Goal: Information Seeking & Learning: Learn about a topic

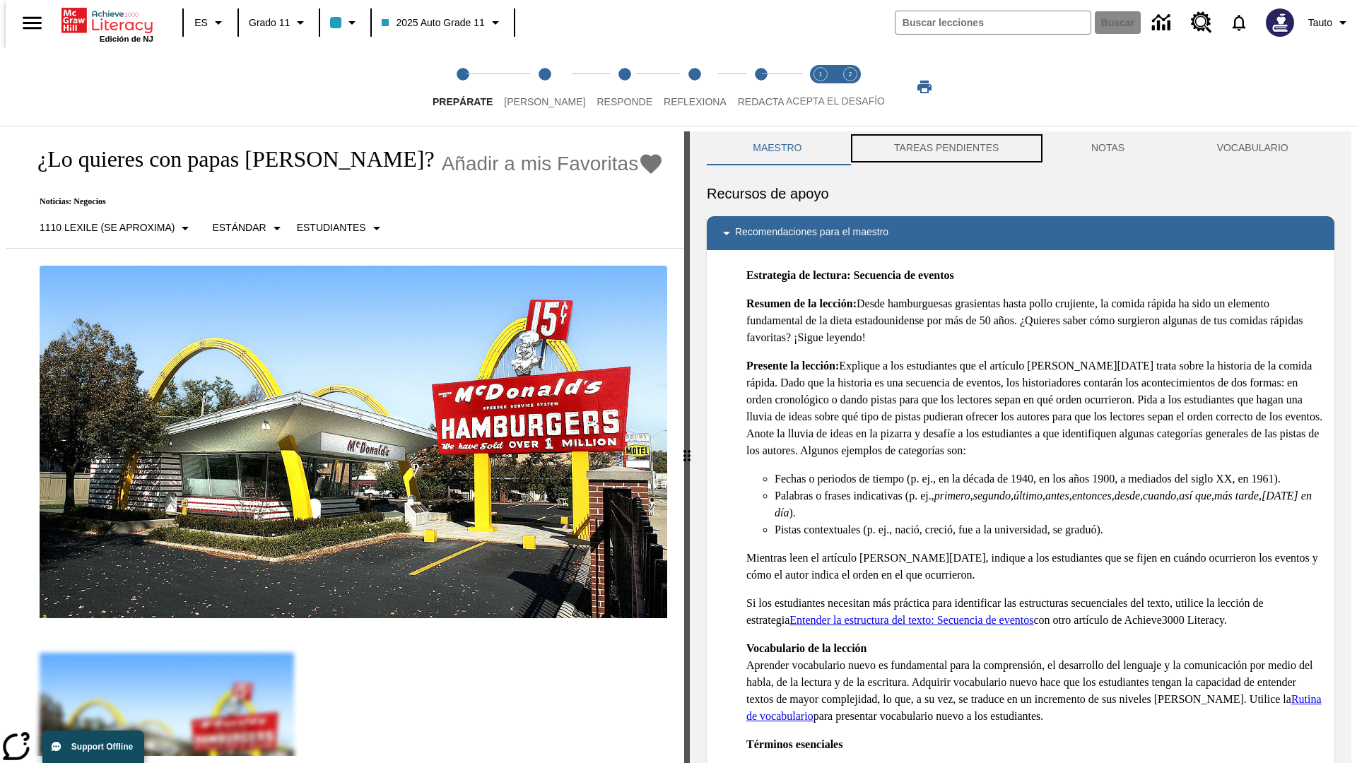
click at [945, 148] on button "TAREAS PENDIENTES" at bounding box center [946, 148] width 197 height 34
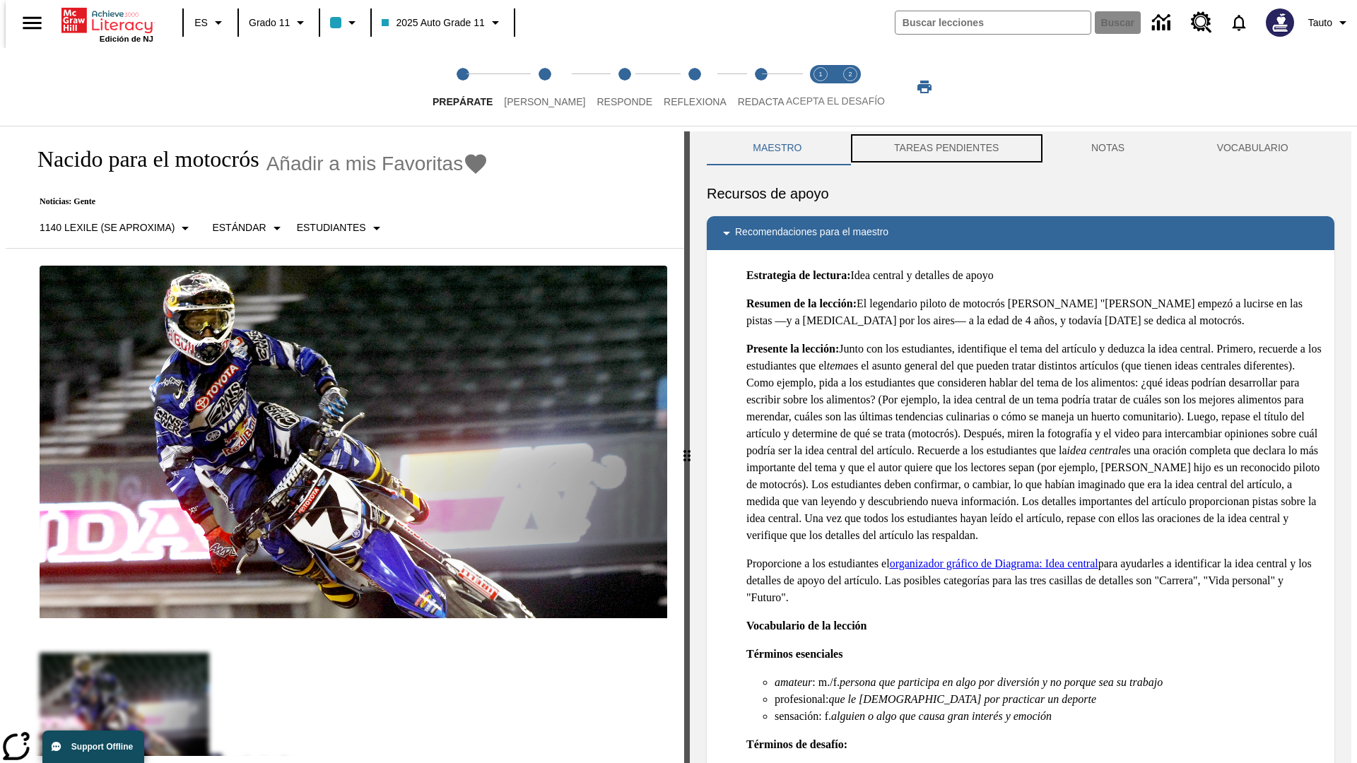
click at [945, 148] on button "TAREAS PENDIENTES" at bounding box center [946, 148] width 197 height 34
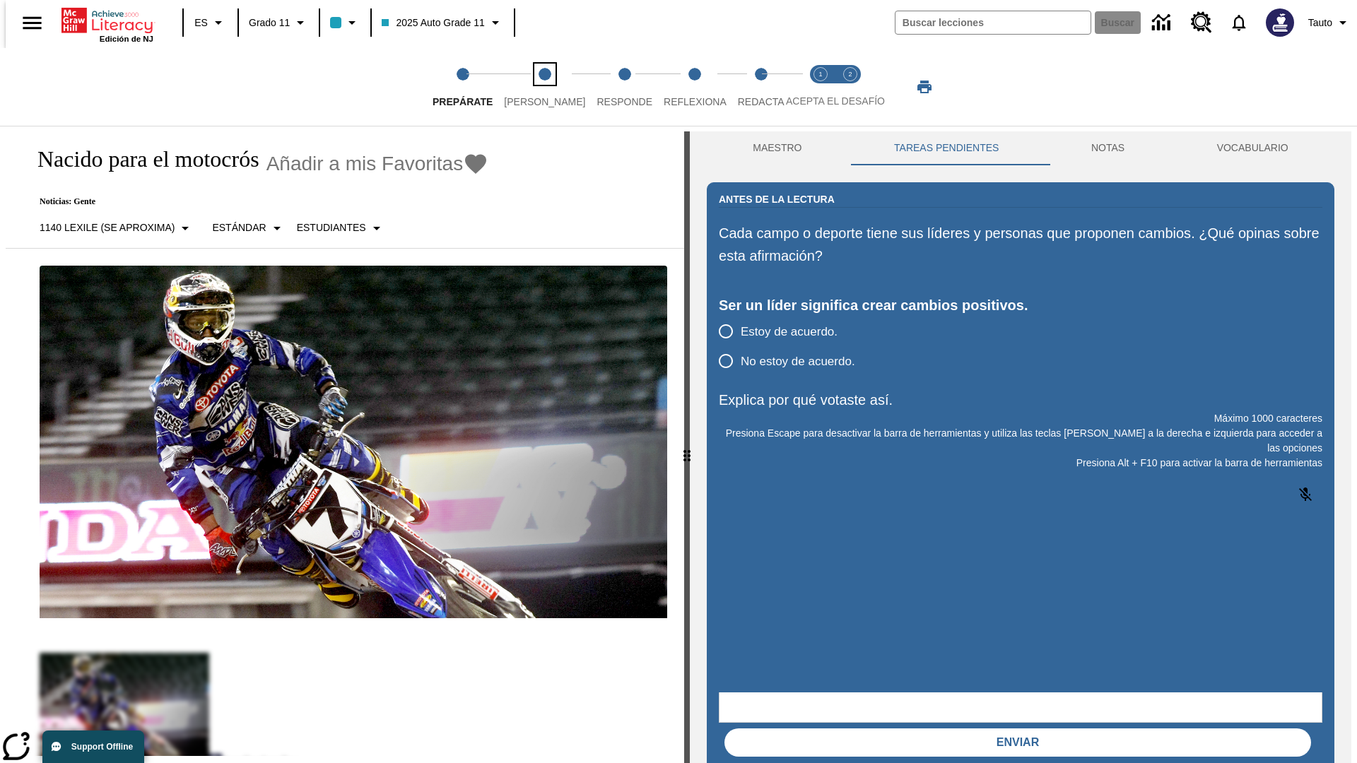
click at [533, 87] on span "[PERSON_NAME]" at bounding box center [544, 95] width 81 height 25
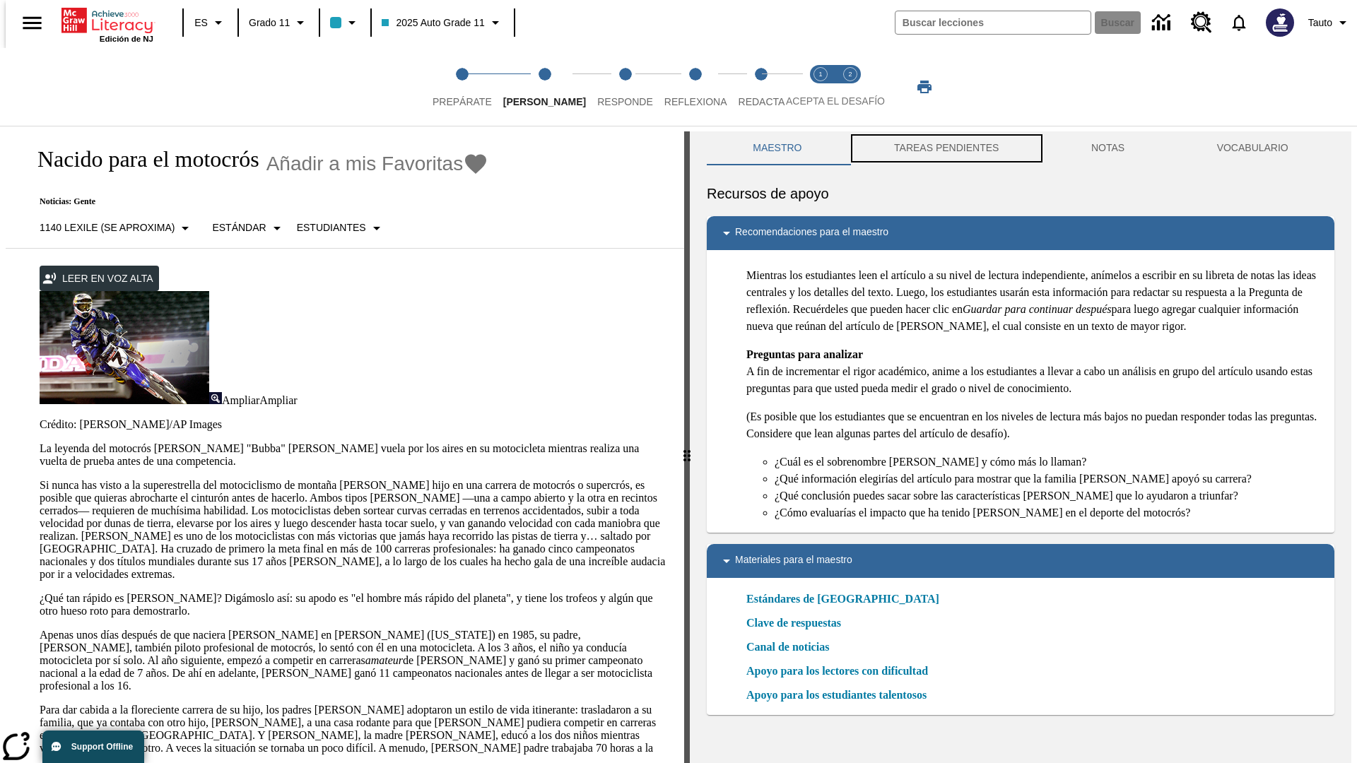
scroll to position [1, 0]
click at [945, 148] on button "TAREAS PENDIENTES" at bounding box center [946, 148] width 197 height 34
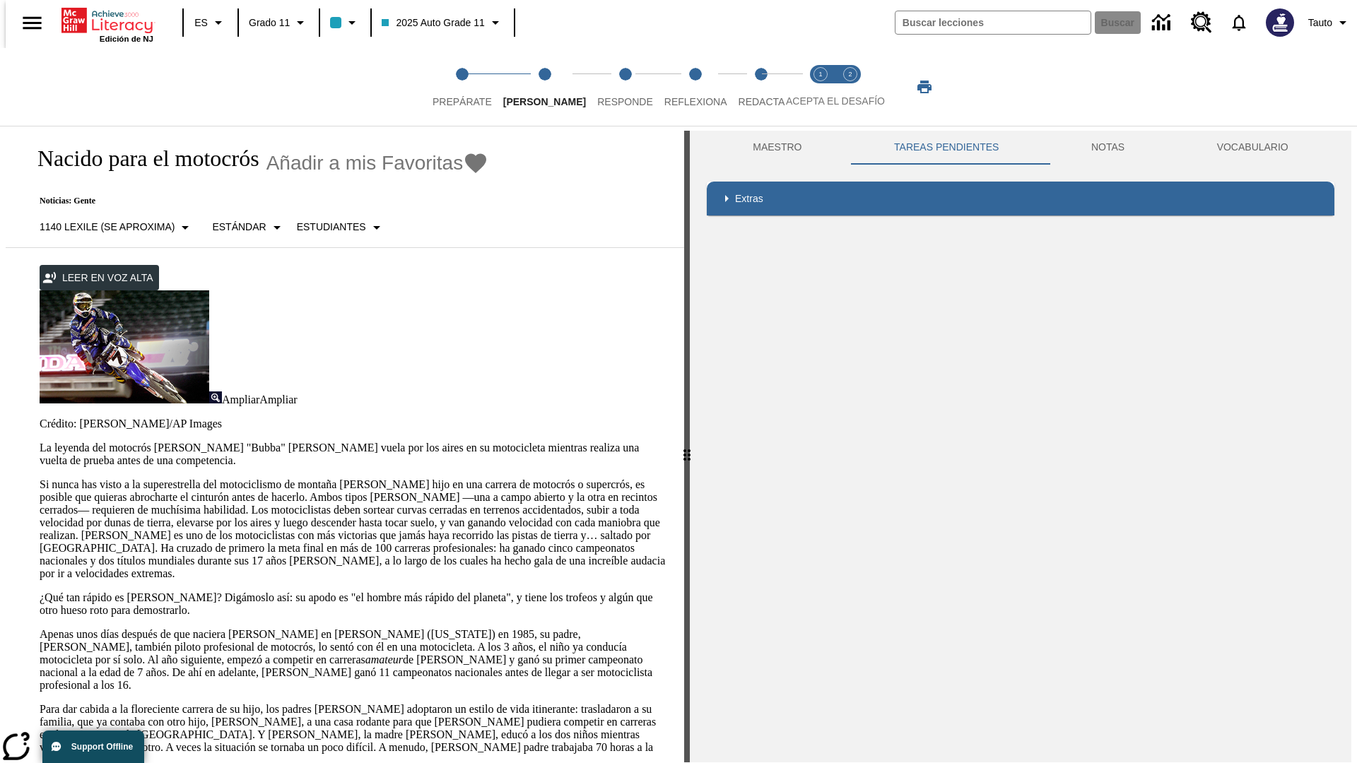
click at [40, 478] on p "Si nunca has visto a la superestrella del motociclismo de montaña James Stewart…" at bounding box center [354, 529] width 628 height 102
click at [0, 0] on div "Enmascaramiento de pantalla" at bounding box center [0, 0] width 0 height 0
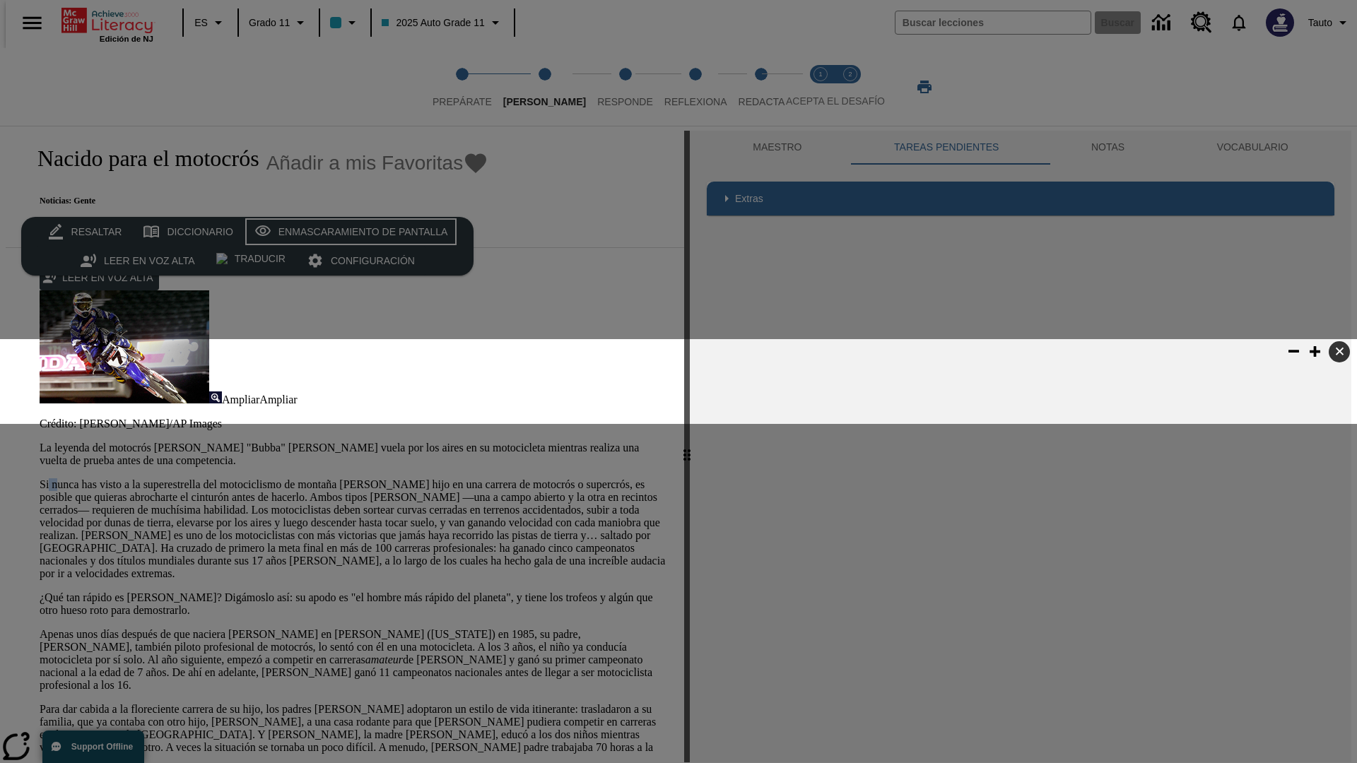
click at [348, 232] on div "Enmascaramiento de pantalla" at bounding box center [363, 232] width 170 height 18
click at [604, 87] on span "Responde" at bounding box center [625, 95] width 56 height 25
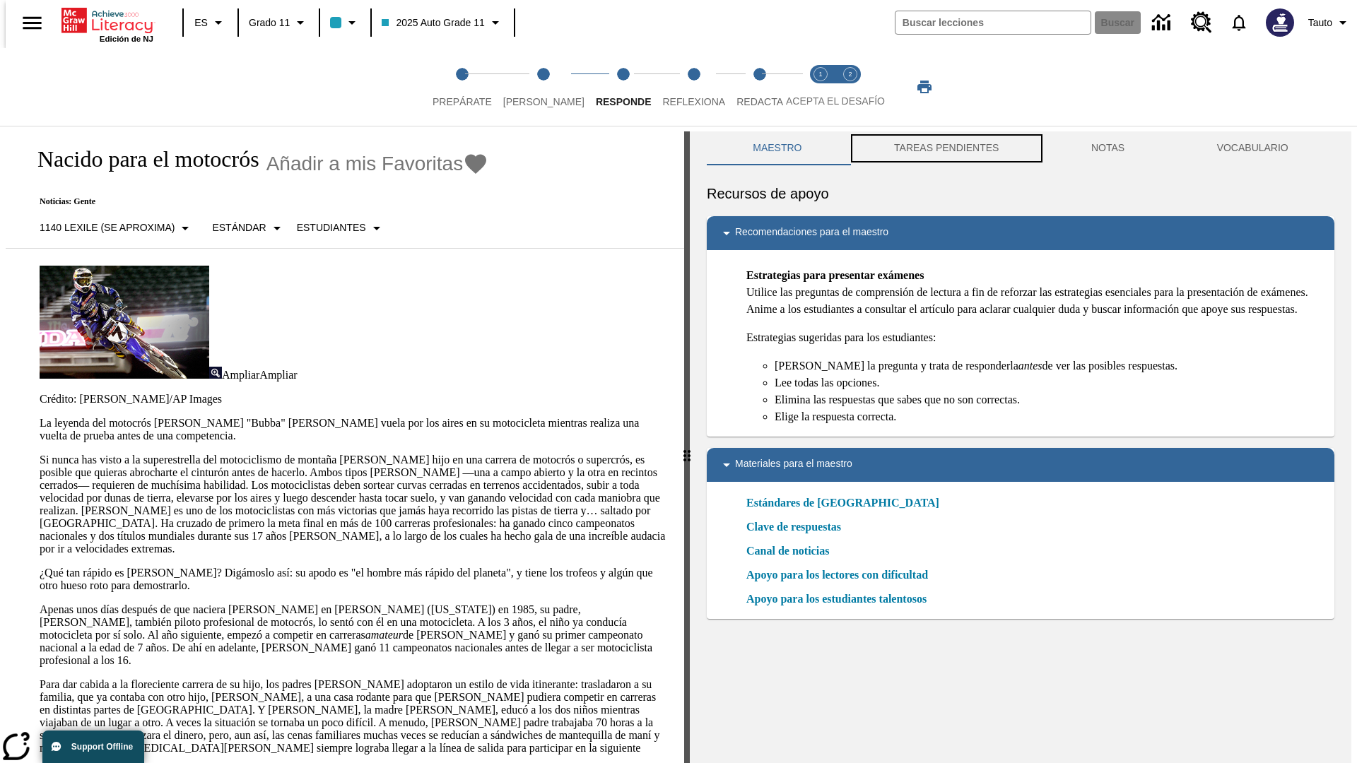
scroll to position [1, 0]
click at [945, 148] on button "TAREAS PENDIENTES" at bounding box center [946, 148] width 197 height 34
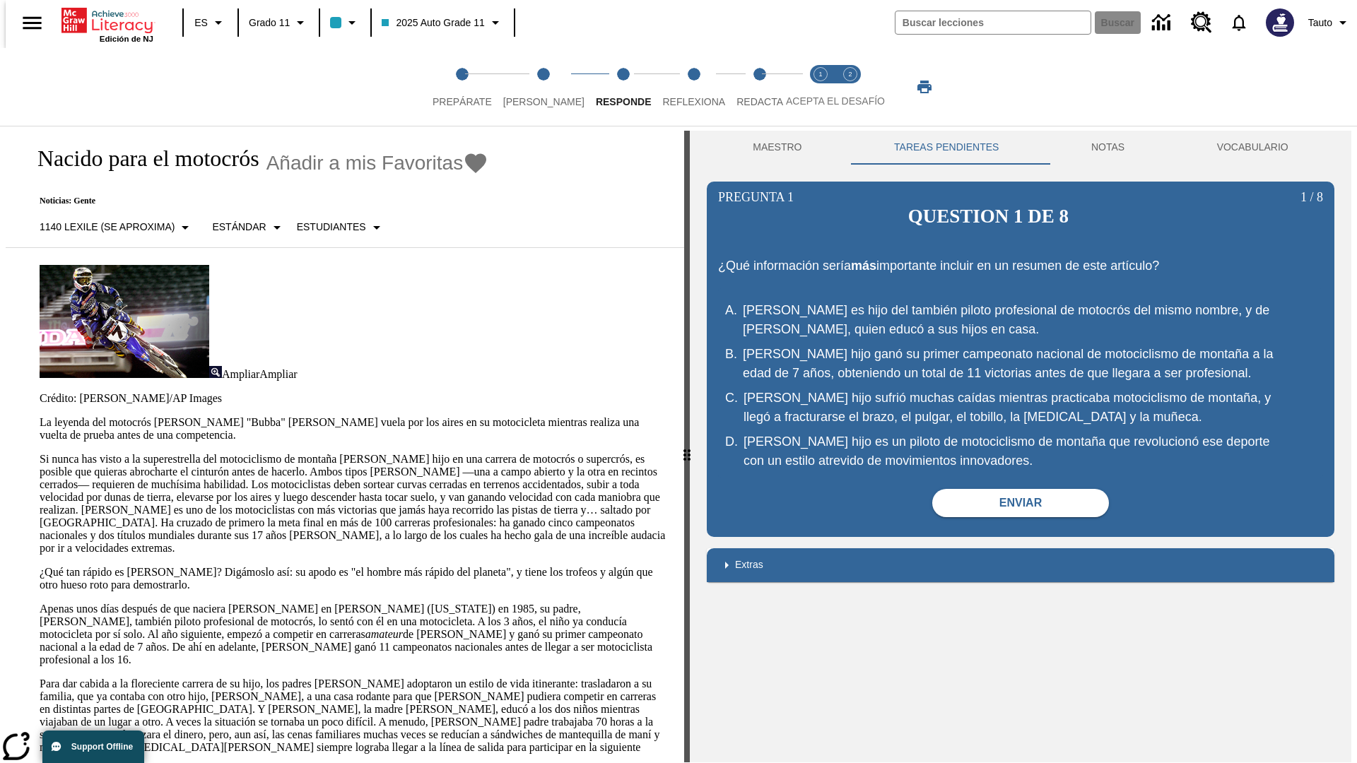
click at [40, 453] on p "Si nunca has visto a la superestrella del motociclismo de montaña James Stewart…" at bounding box center [354, 504] width 628 height 102
click at [675, 87] on span "Reflexiona" at bounding box center [693, 95] width 63 height 25
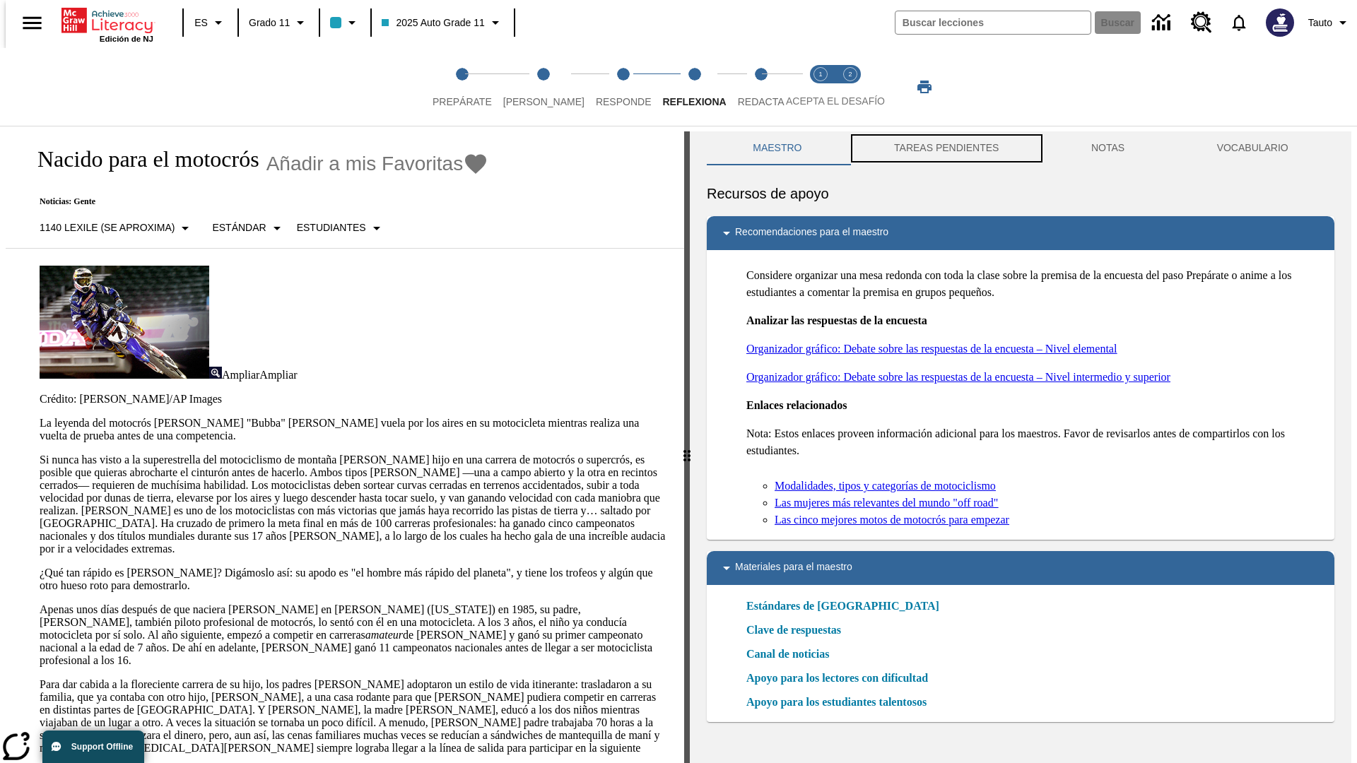
scroll to position [1, 0]
click at [945, 148] on button "TAREAS PENDIENTES" at bounding box center [946, 148] width 197 height 34
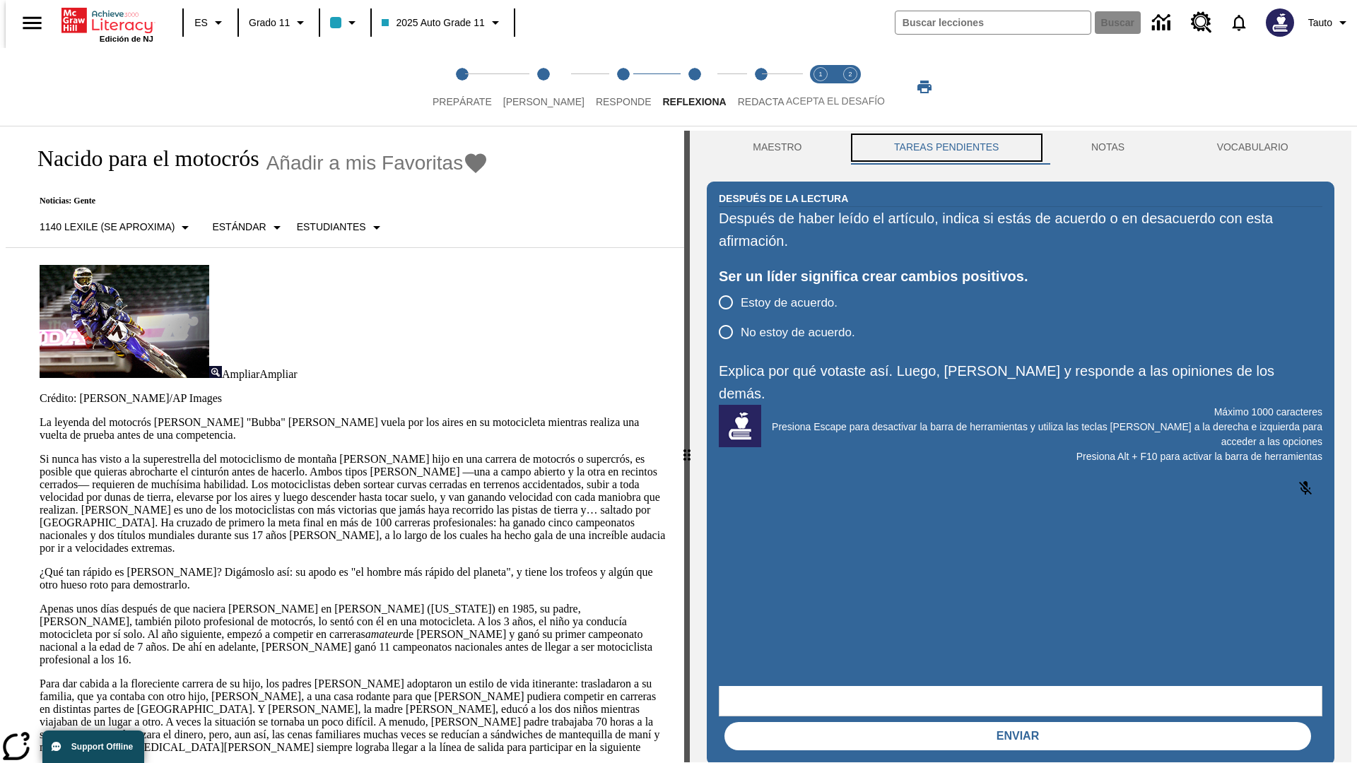
scroll to position [0, 0]
click at [40, 453] on p "Si nunca has visto a la superestrella del motociclismo de montaña James Stewart…" at bounding box center [354, 504] width 628 height 102
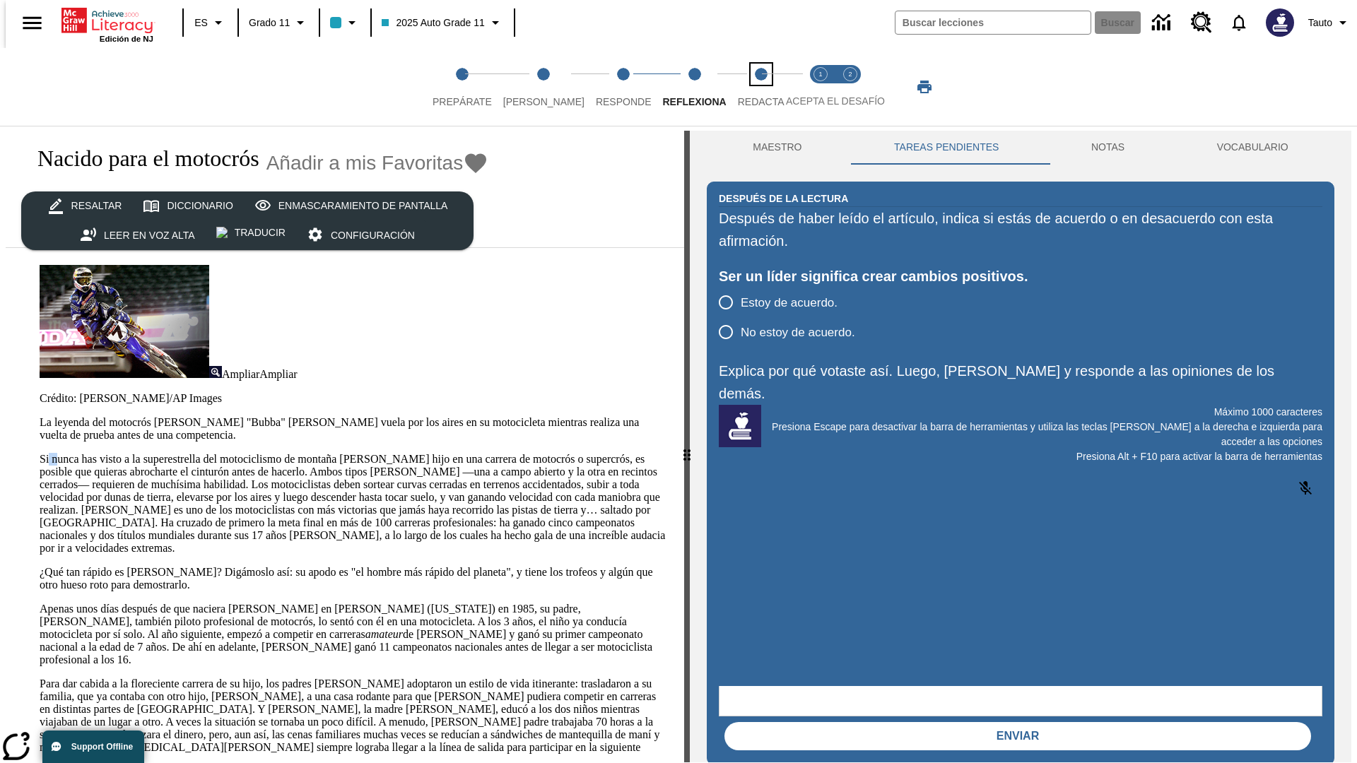
click at [746, 87] on span "Redacta" at bounding box center [761, 95] width 47 height 25
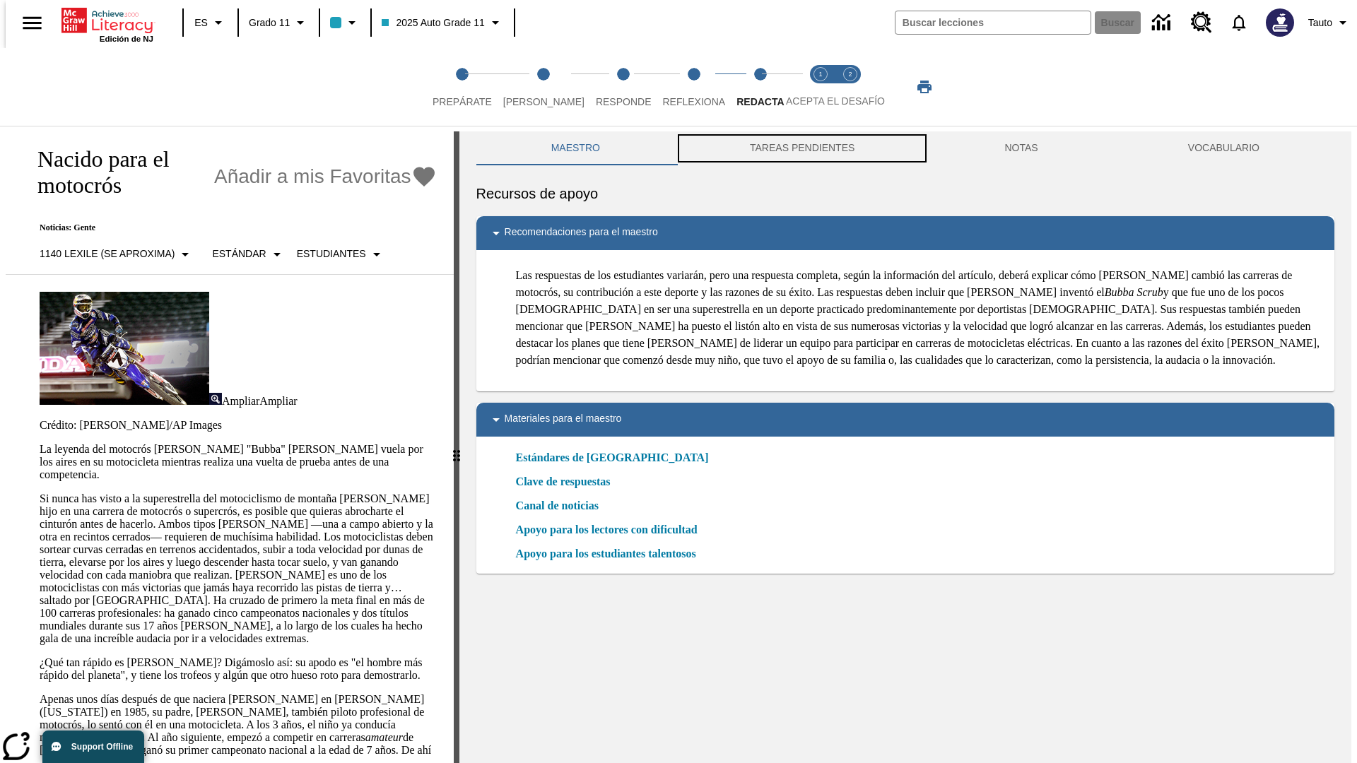
scroll to position [1, 0]
click at [801, 148] on button "TAREAS PENDIENTES" at bounding box center [802, 148] width 254 height 34
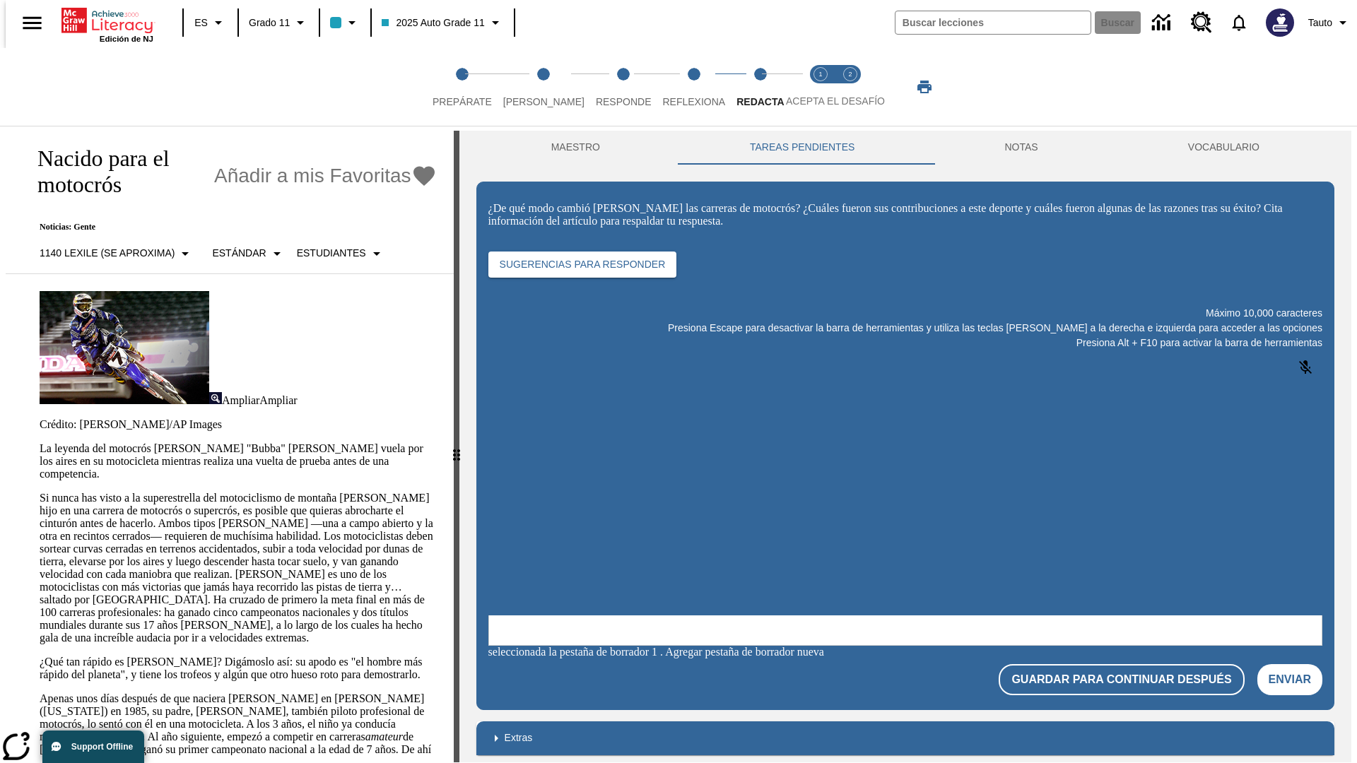
scroll to position [0, 0]
click at [40, 492] on p "Si nunca has visto a la superestrella del motociclismo de montaña James Stewart…" at bounding box center [238, 568] width 397 height 153
click at [0, 276] on html "Listen Saltar al contenido principal Edición de NJ ES Grado 11 2025 Auto Grade …" at bounding box center [678, 383] width 1357 height 769
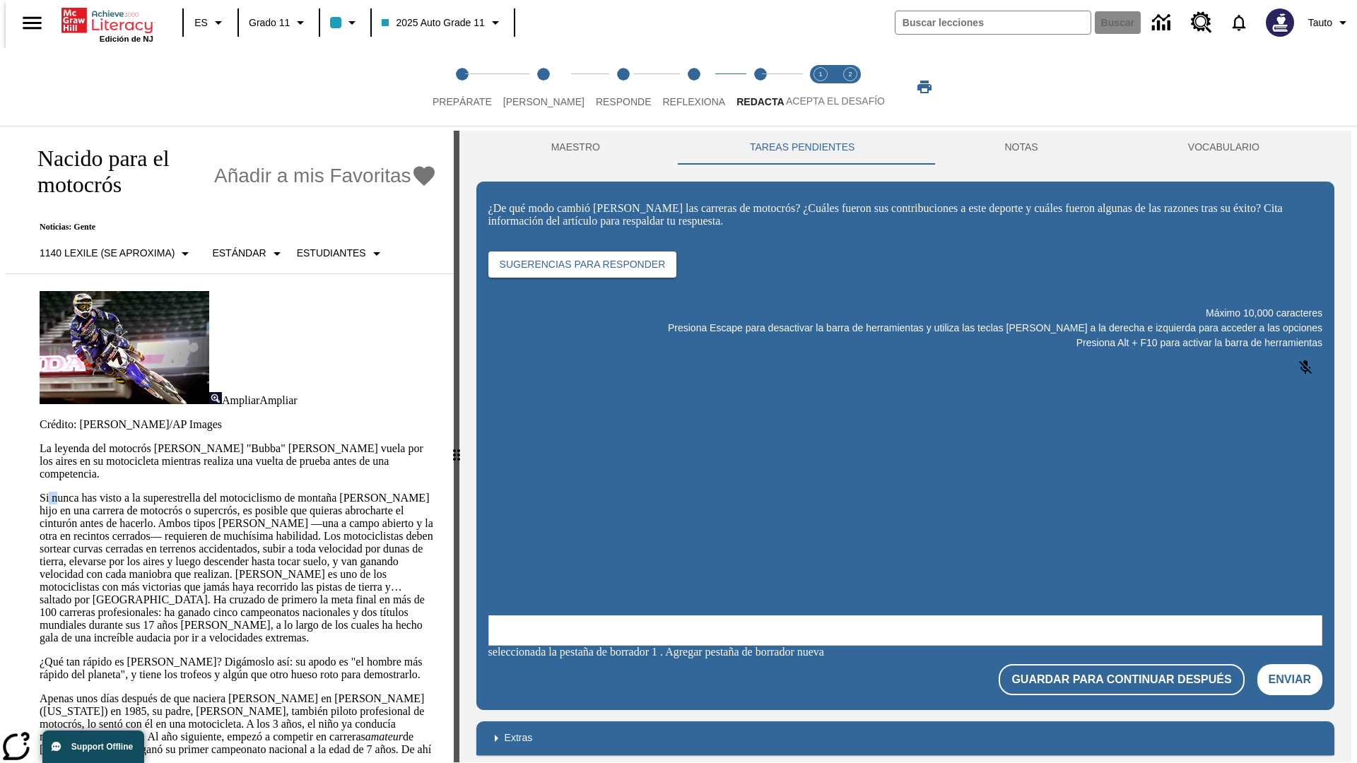
click at [0, 276] on html "Listen Saltar al contenido principal Edición de NJ ES Grado 11 2025 Auto Grade …" at bounding box center [678, 383] width 1357 height 769
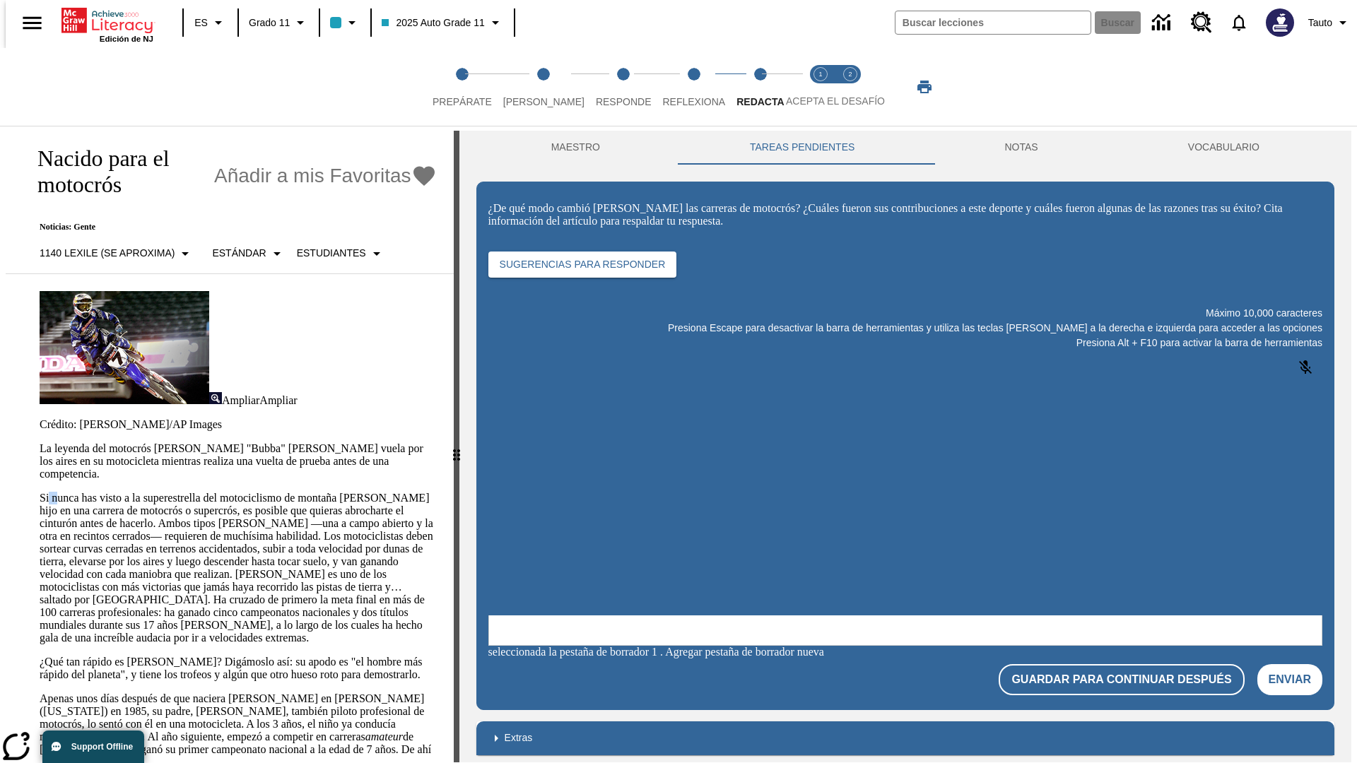
click at [0, 276] on html "Listen Saltar al contenido principal Edición de NJ ES Grado 11 2025 Auto Grade …" at bounding box center [678, 383] width 1357 height 769
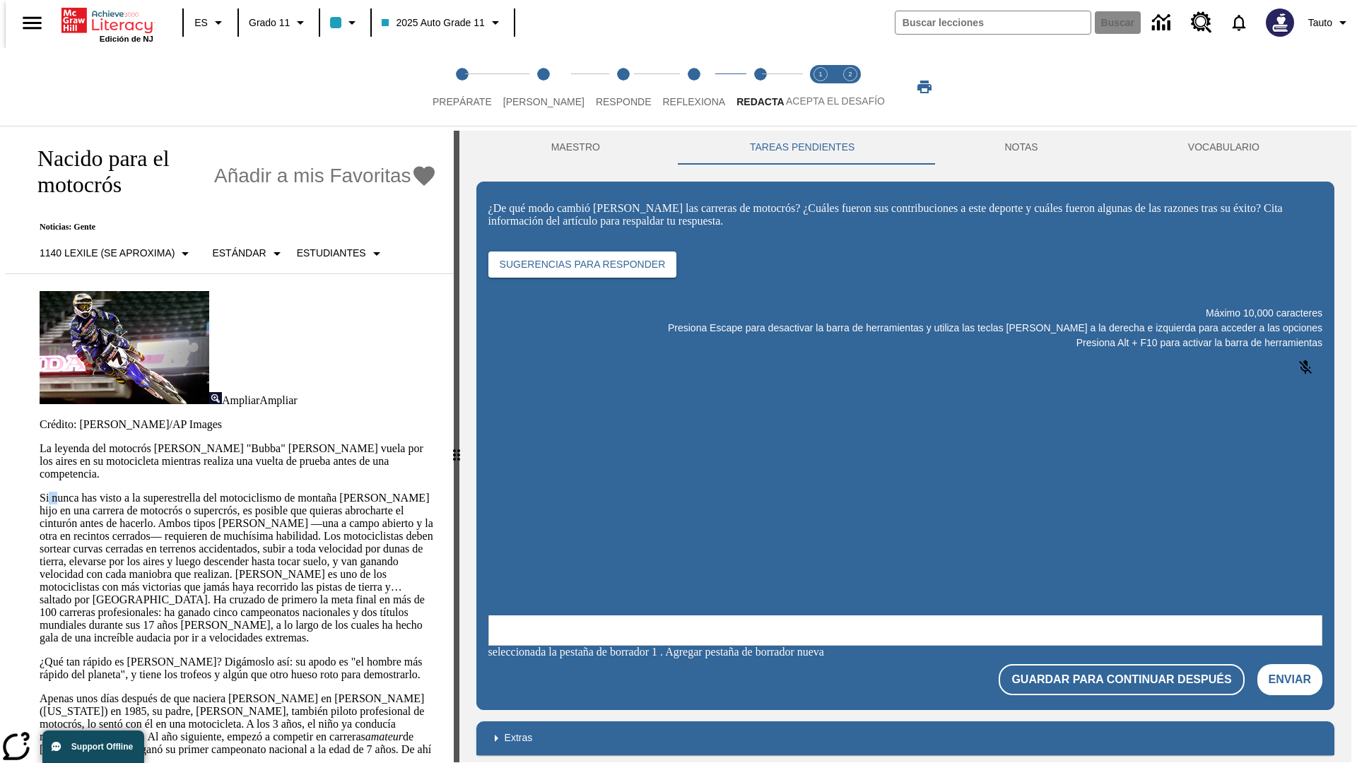
click at [0, 276] on html "Listen Saltar al contenido principal Edición de NJ ES Grado 11 2025 Auto Grade …" at bounding box center [678, 383] width 1357 height 769
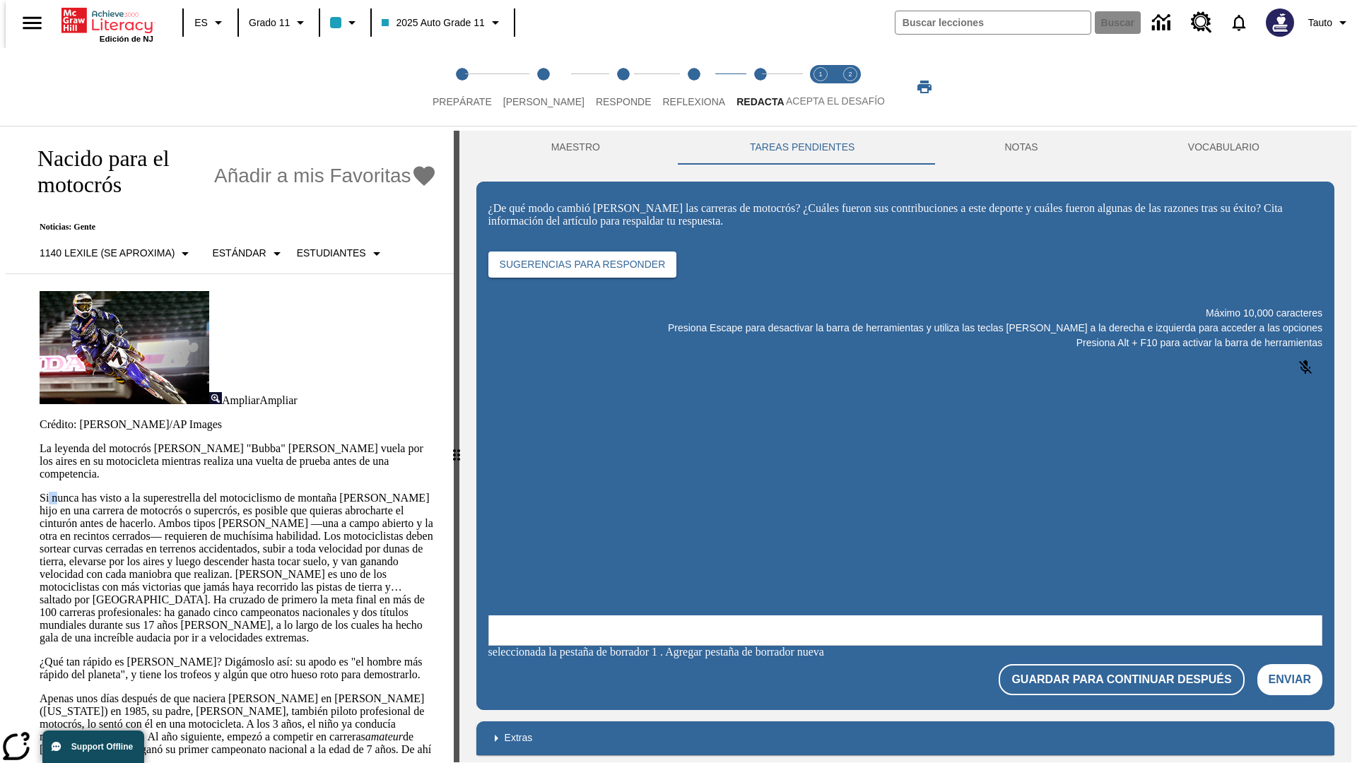
click at [0, 276] on html "Listen Saltar al contenido principal Edición de NJ ES Grado 11 2025 Auto Grade …" at bounding box center [678, 383] width 1357 height 769
click at [40, 492] on p "Si nunca has visto a la superestrella del motociclismo de montaña James Stewart…" at bounding box center [238, 568] width 397 height 153
click at [0, 0] on div "Resaltar Diccionario Enmascaramiento de pantalla Leer en voz alta Traducir Conf…" at bounding box center [0, 0] width 0 height 0
click at [821, 87] on span "Acepta el desafío lee step 1 of 2" at bounding box center [820, 95] width 18 height 25
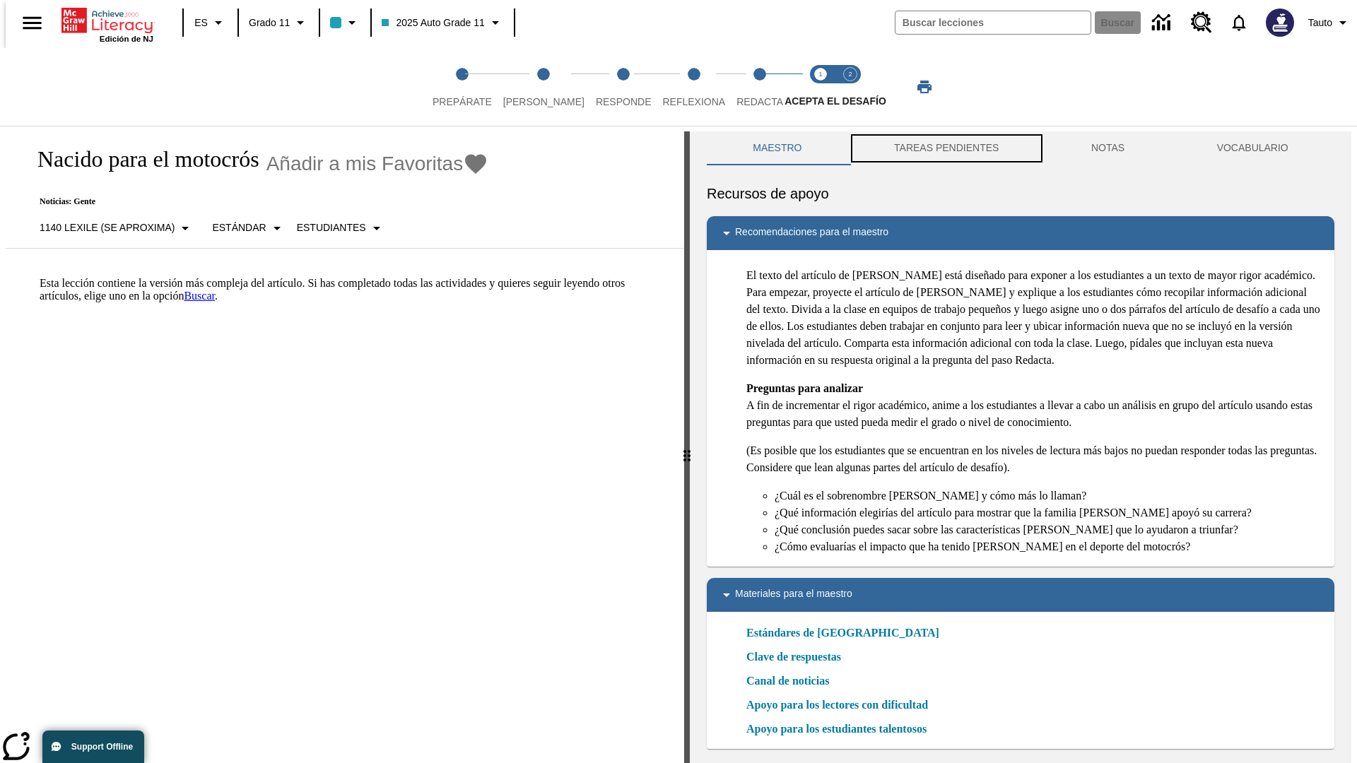
scroll to position [4, 0]
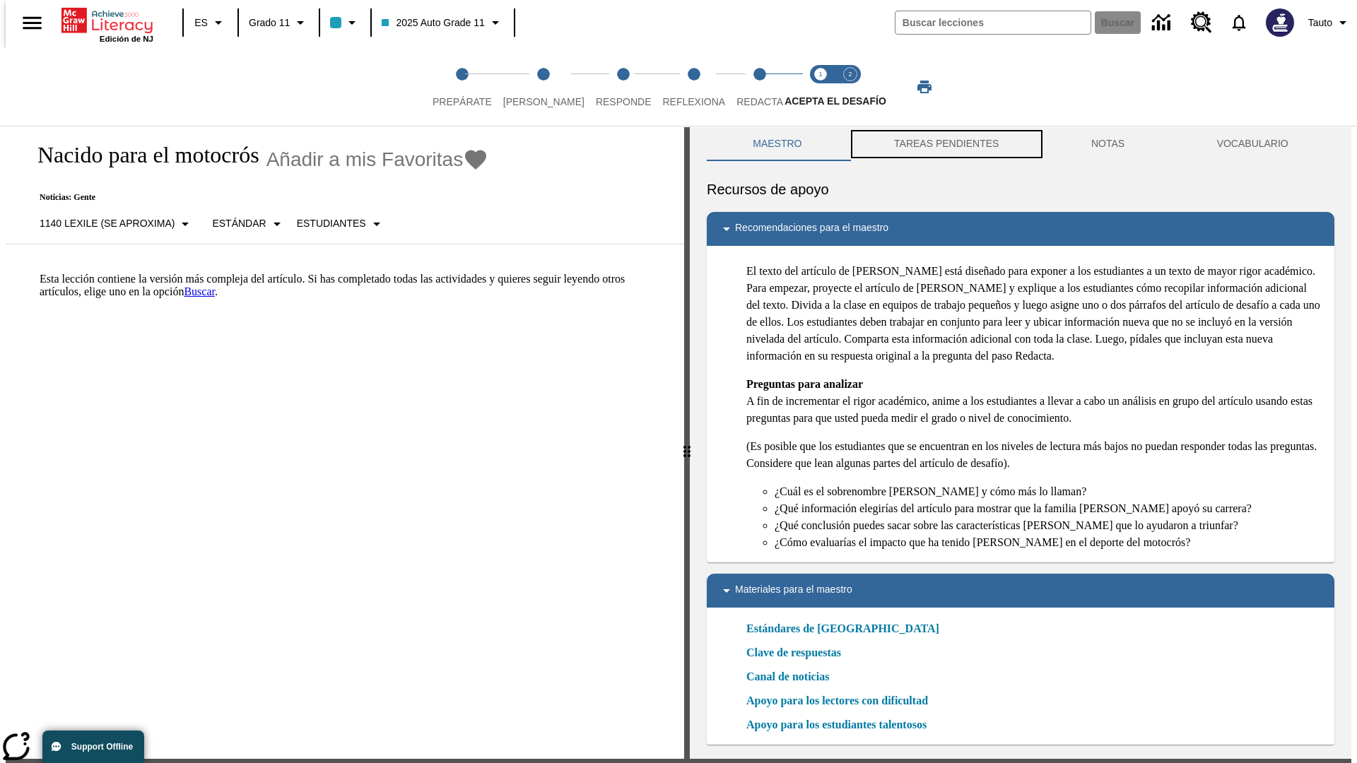
click at [945, 148] on button "TAREAS PENDIENTES" at bounding box center [946, 144] width 197 height 34
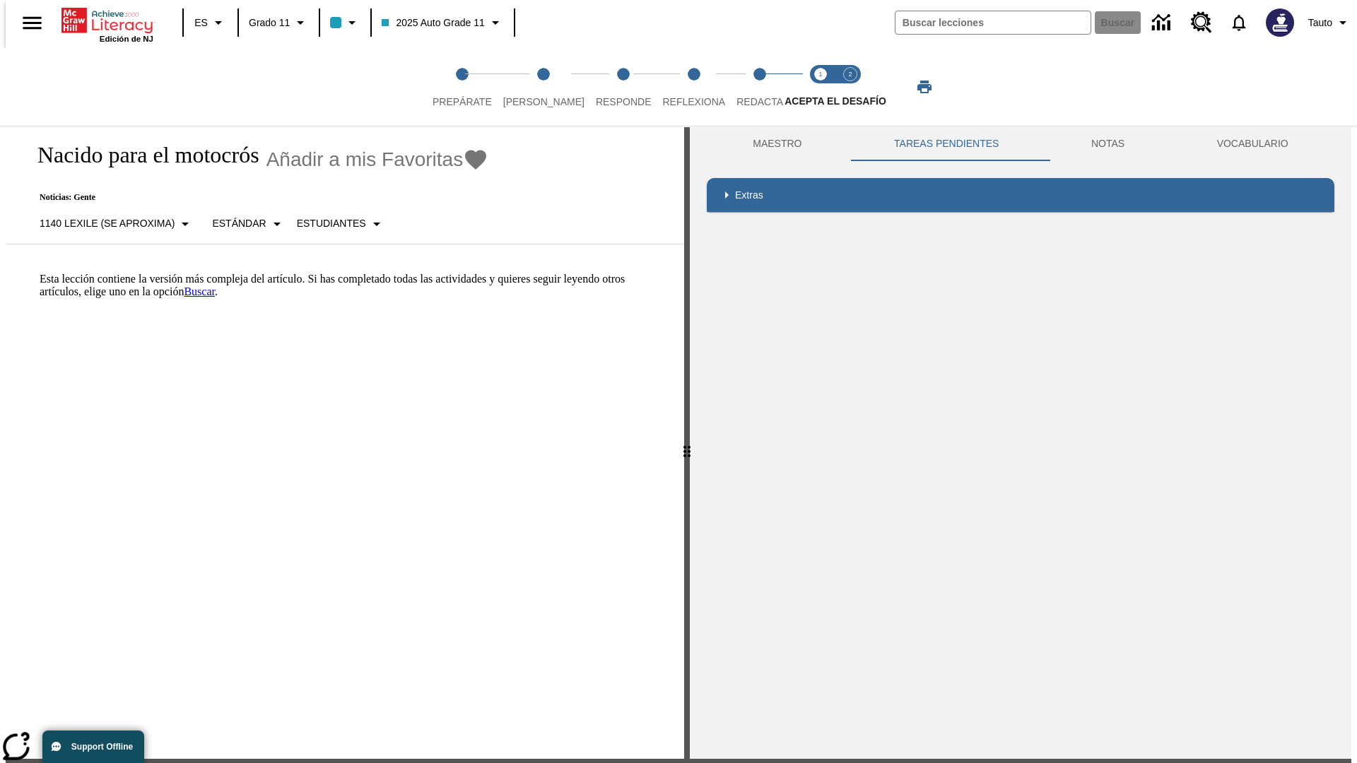
click at [40, 273] on p "Esta lección contiene la versión más compleja del artículo. Si has completado t…" at bounding box center [354, 285] width 628 height 25
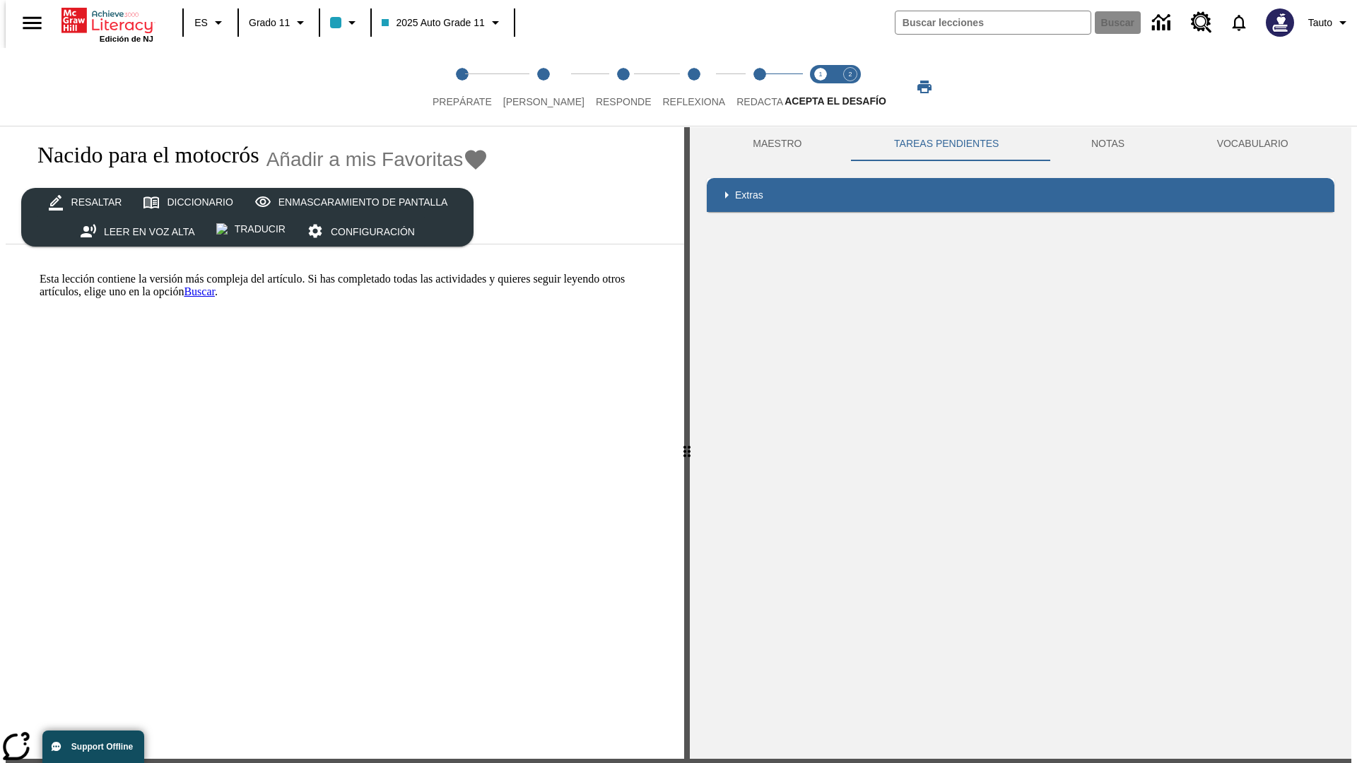
click at [0, 272] on html "Listen Saltar al contenido principal Edición de NJ ES Grado 11 2025 Auto Grade …" at bounding box center [678, 426] width 1357 height 860
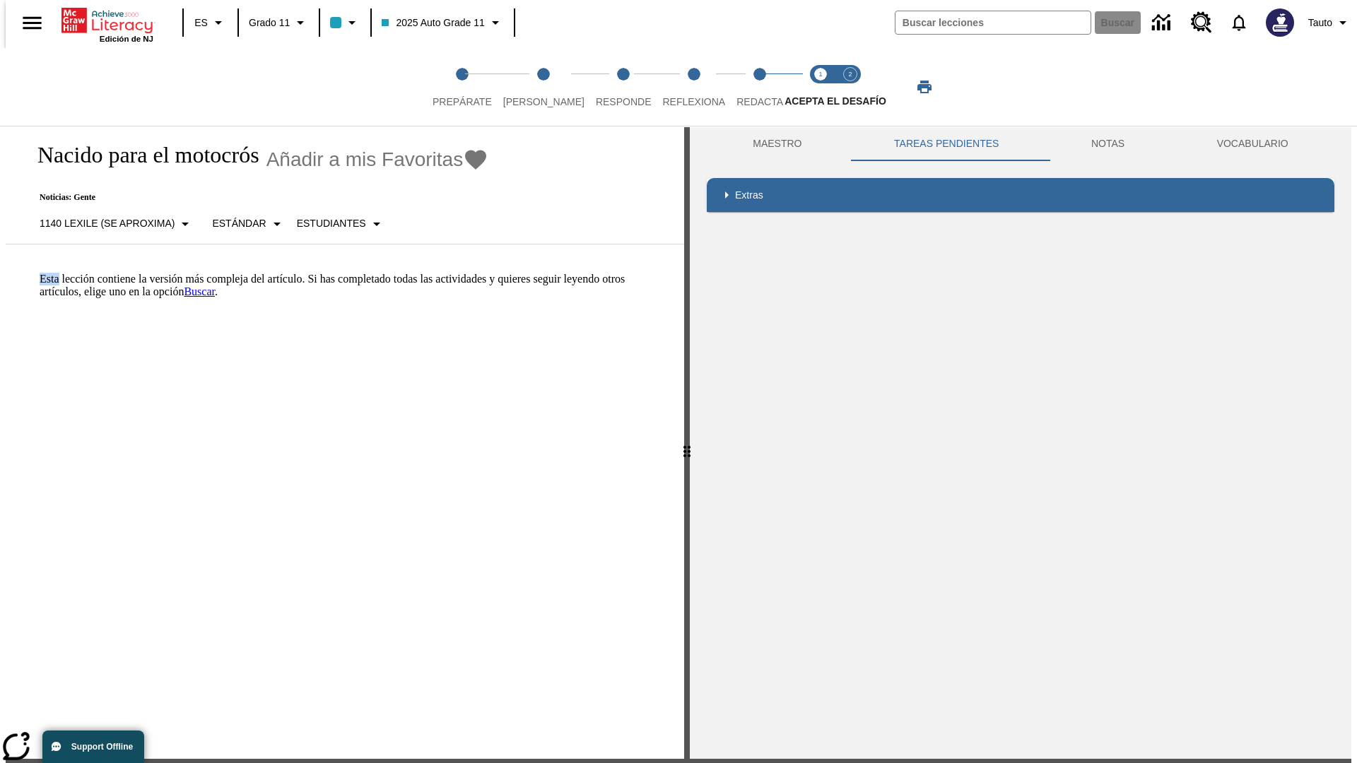
click at [0, 272] on html "Listen Saltar al contenido principal Edición de NJ ES Grado 11 2025 Auto Grade …" at bounding box center [678, 426] width 1357 height 860
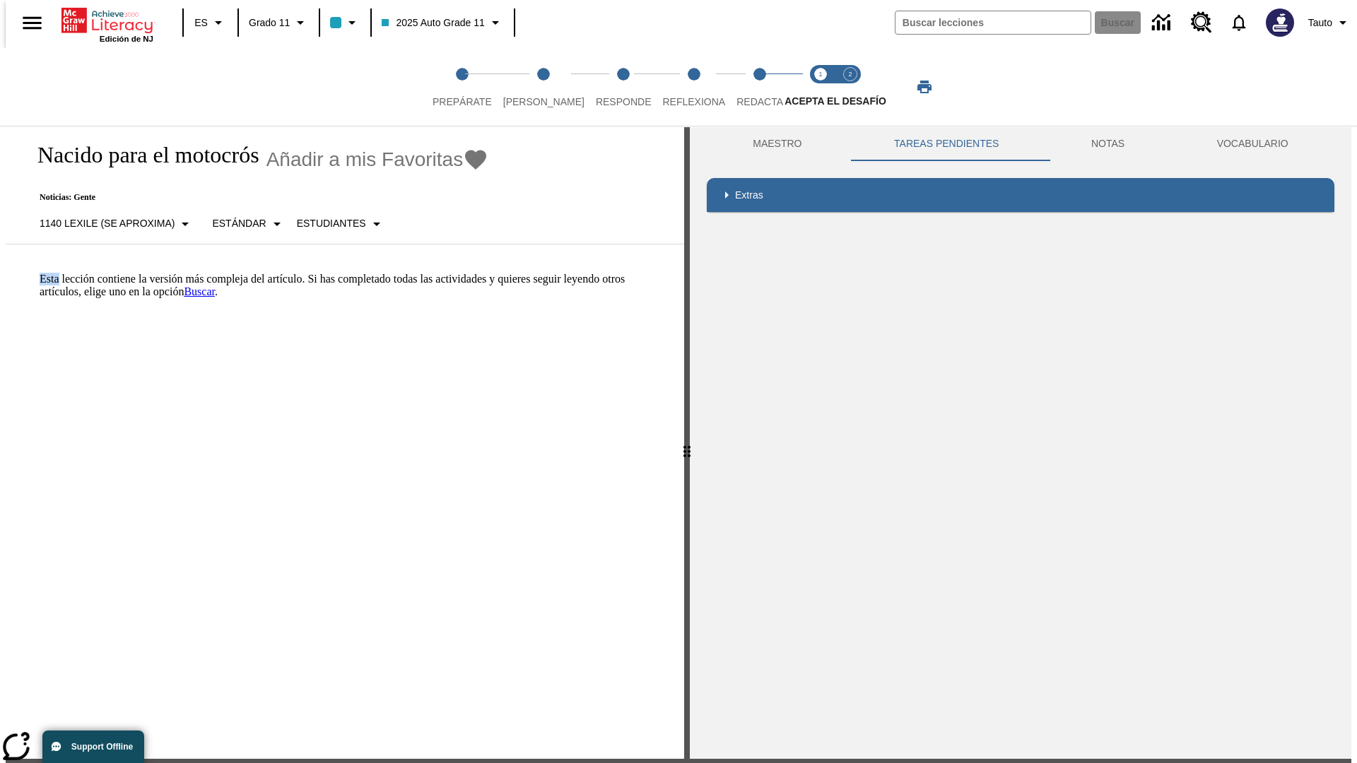
click at [0, 272] on html "Listen Saltar al contenido principal Edición de NJ ES Grado 11 2025 Auto Grade …" at bounding box center [678, 426] width 1357 height 860
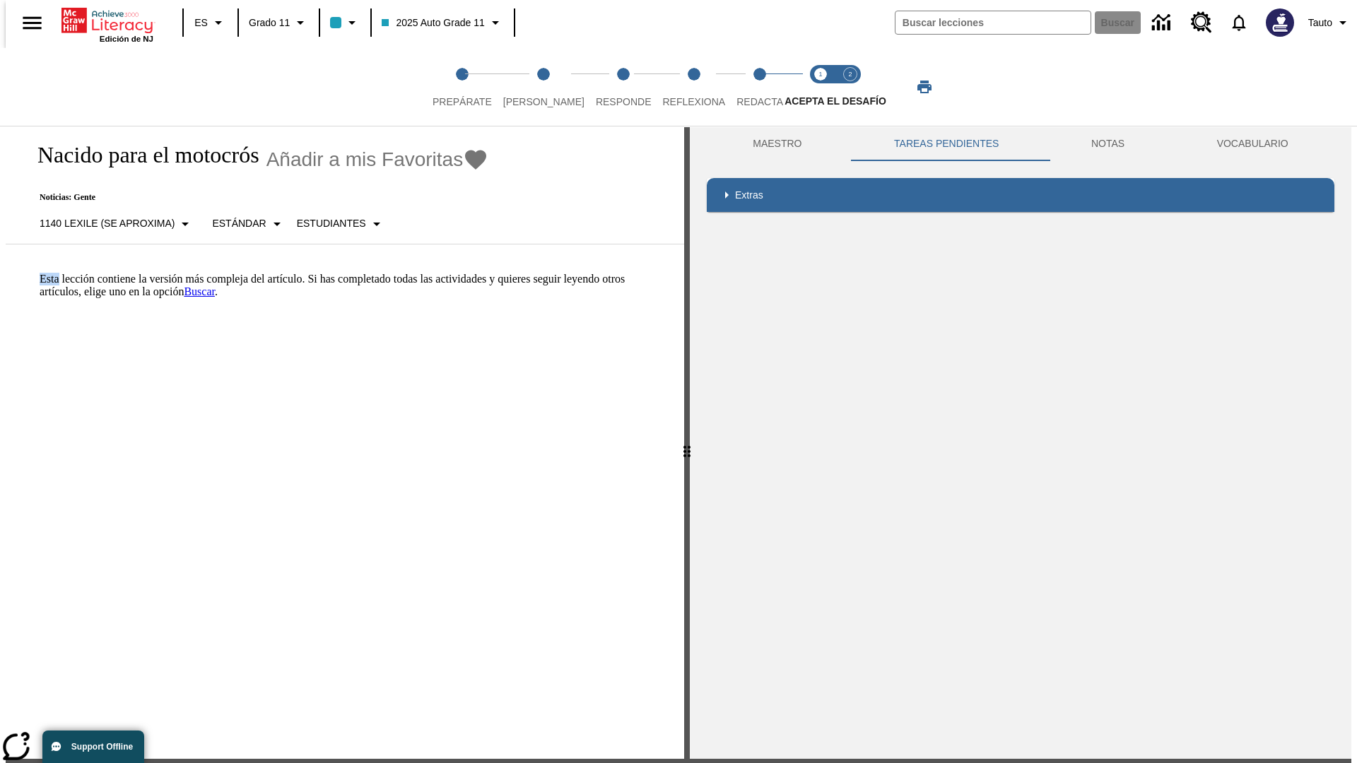
click at [0, 272] on html "Listen Saltar al contenido principal Edición de NJ ES Grado 11 2025 Auto Grade …" at bounding box center [678, 426] width 1357 height 860
click at [40, 273] on p "Esta lección contiene la versión más compleja del artículo. Si has completado t…" at bounding box center [354, 285] width 628 height 25
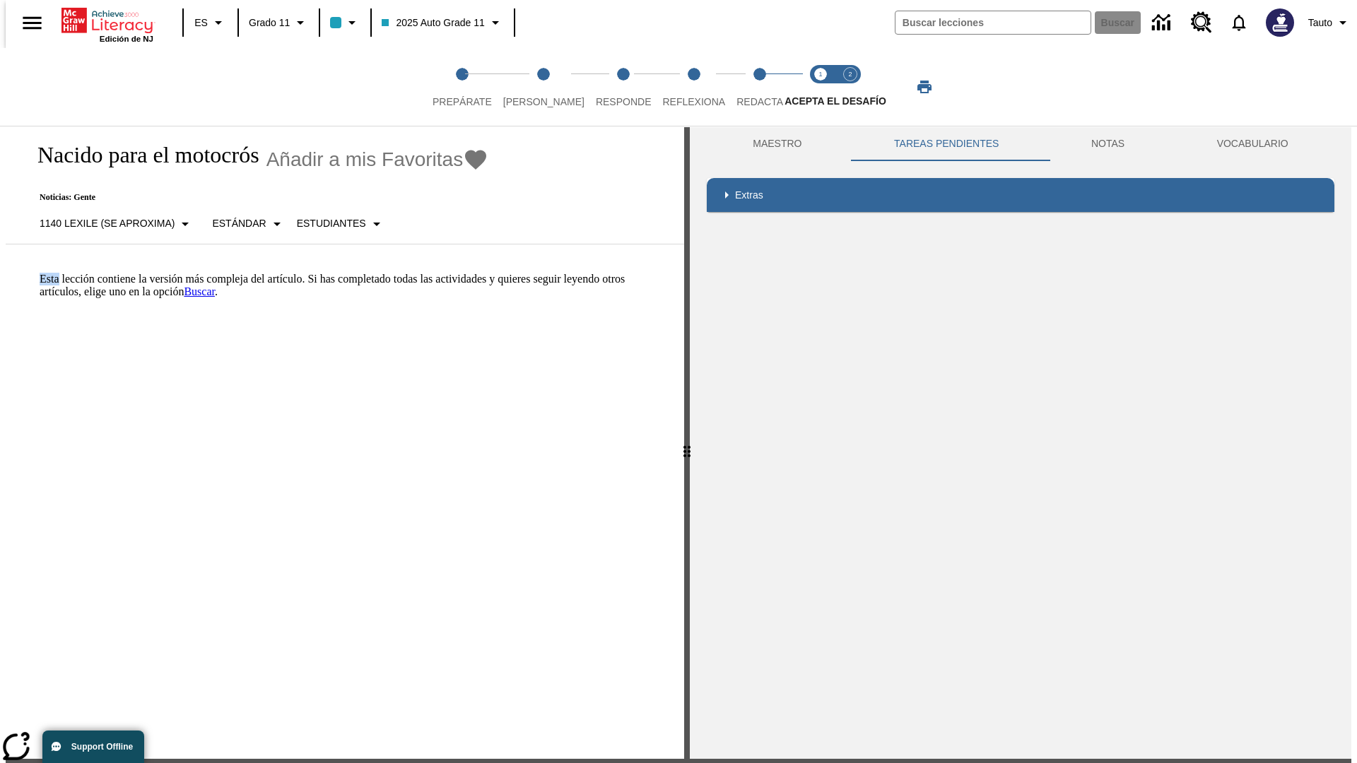
click at [40, 273] on p "Esta lección contiene la versión más compleja del artículo. Si has completado t…" at bounding box center [354, 285] width 628 height 25
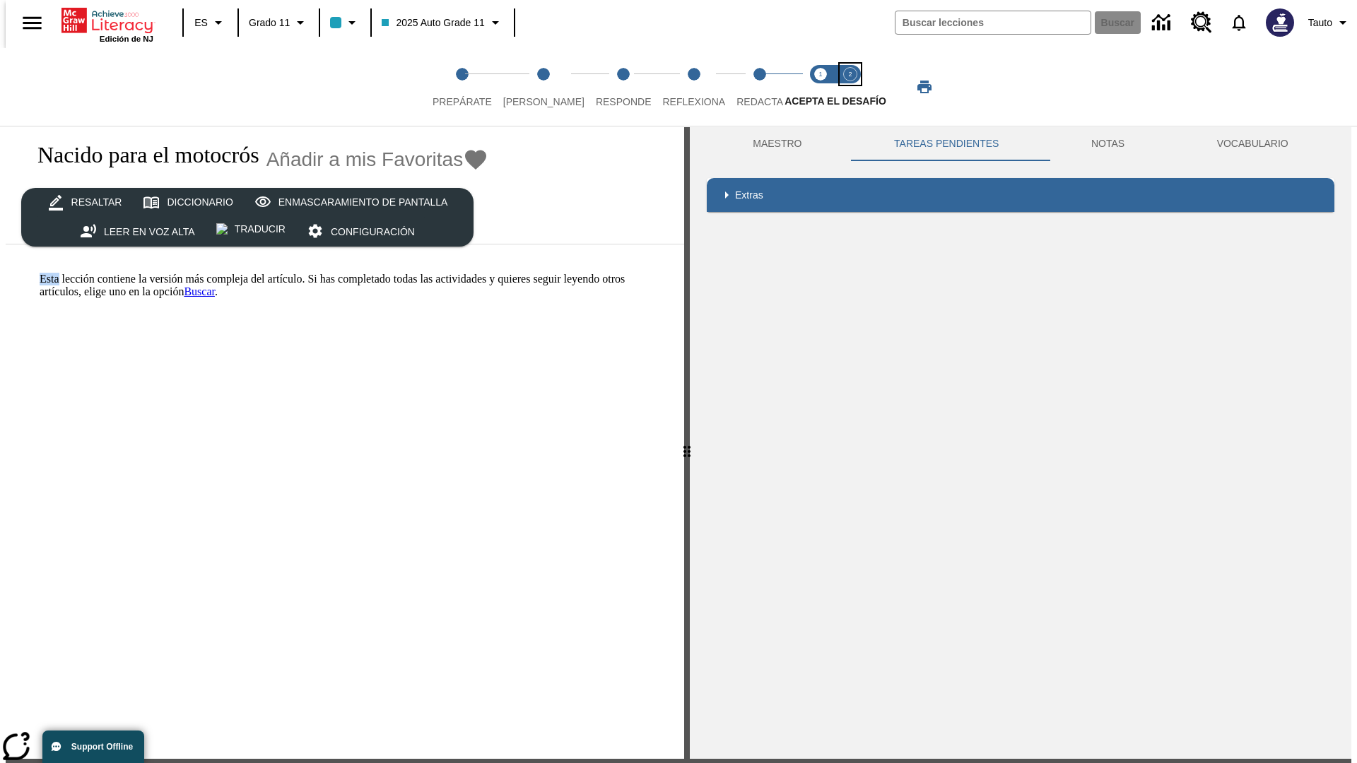
click at [850, 87] on span "Acepta el desafío contesta step 2 of 2" at bounding box center [850, 95] width 18 height 25
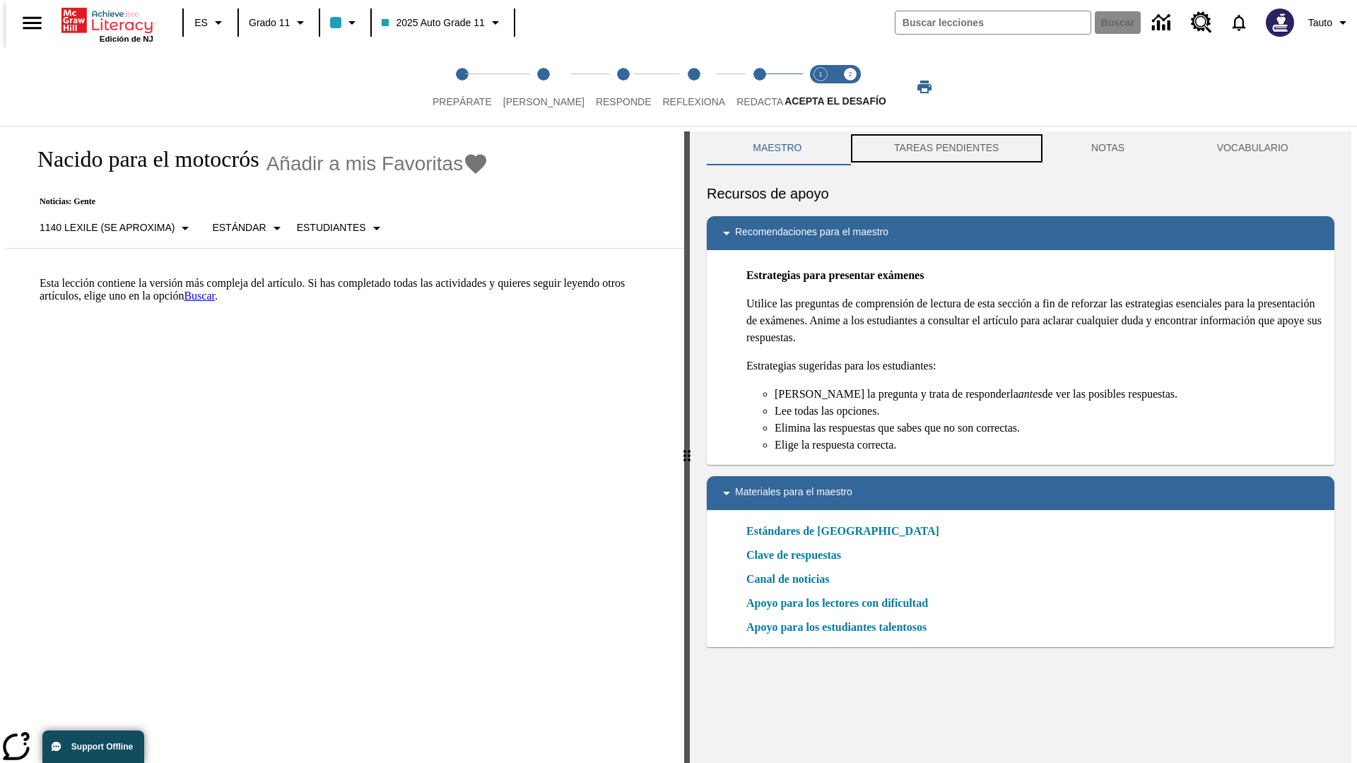
scroll to position [4, 0]
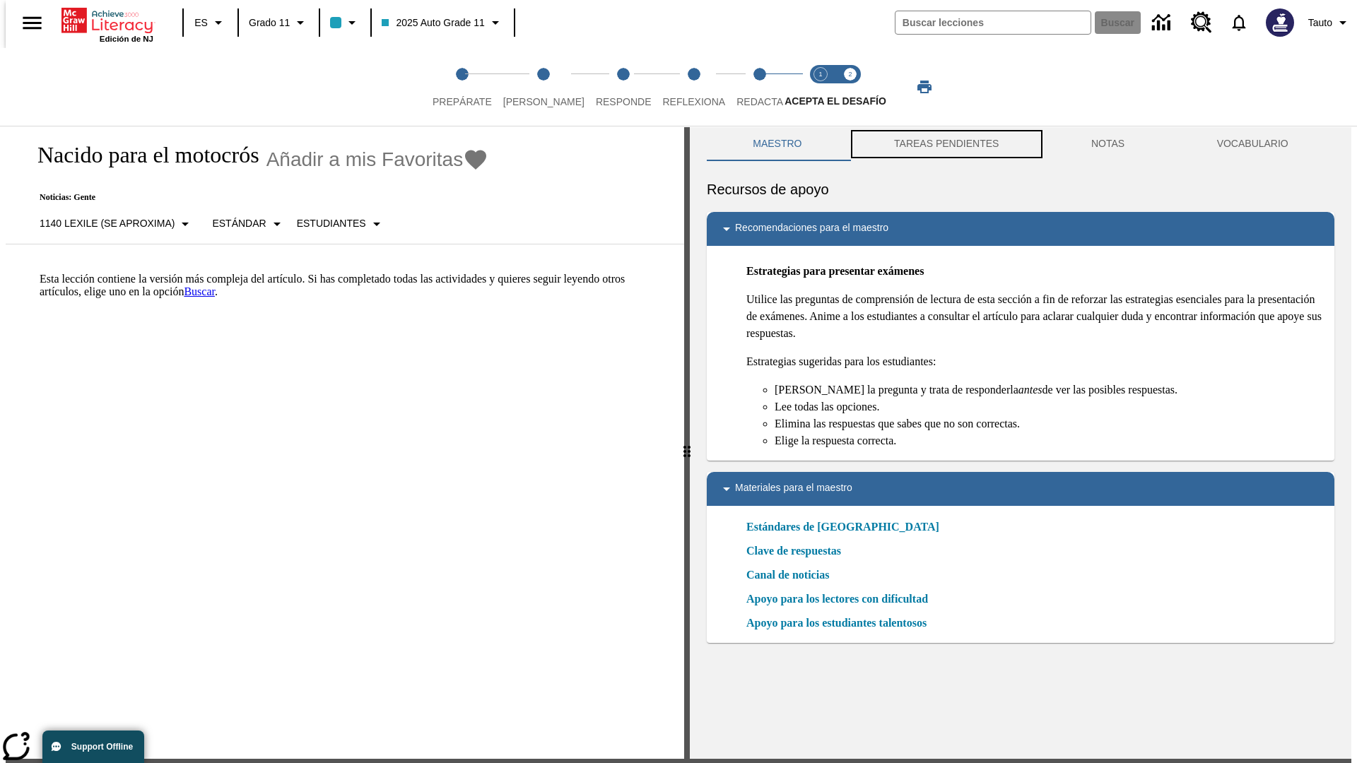
click at [945, 148] on button "TAREAS PENDIENTES" at bounding box center [946, 144] width 197 height 34
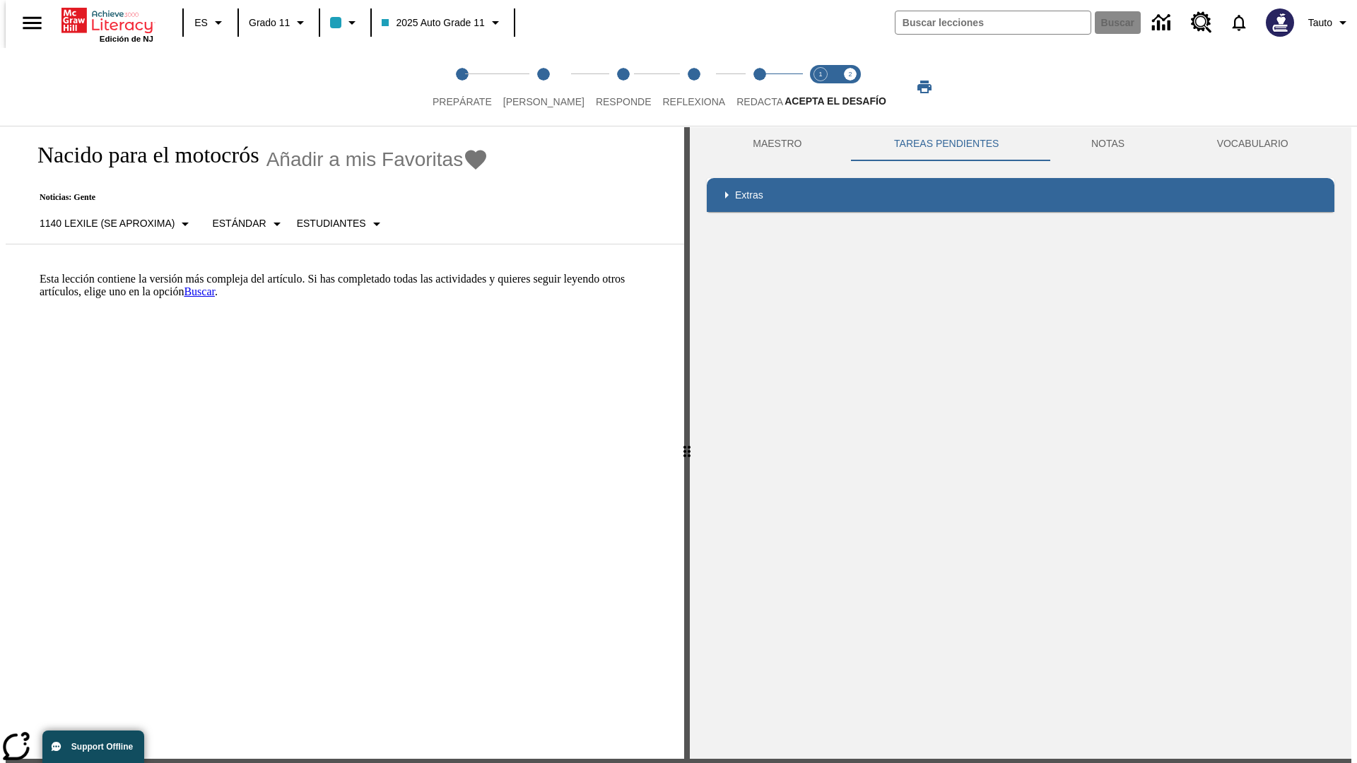
click at [40, 273] on p "Esta lección contiene la versión más compleja del artículo. Si has completado t…" at bounding box center [354, 285] width 628 height 25
